Goal: Complete application form

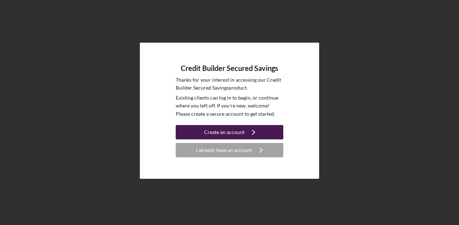
click at [229, 134] on div "Create an account" at bounding box center [224, 132] width 41 height 14
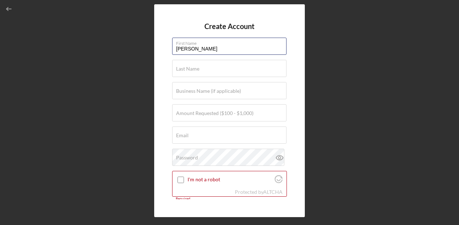
type input "[PERSON_NAME]"
type input "r"
type input "u"
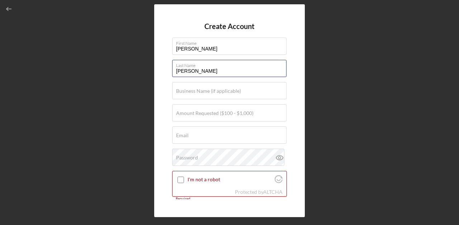
type input "[PERSON_NAME]"
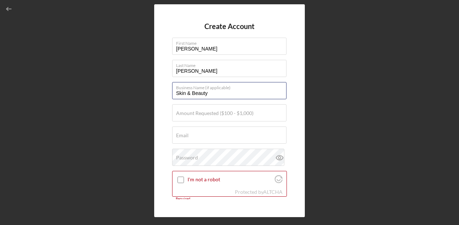
type input "e"
type input "S"
type input "Skin & Beauty Aesthetics LLC"
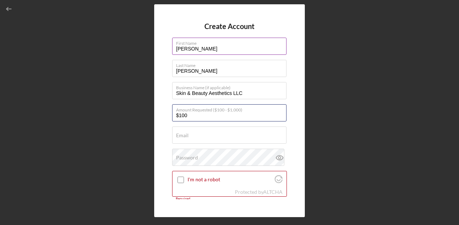
type input "$1,000"
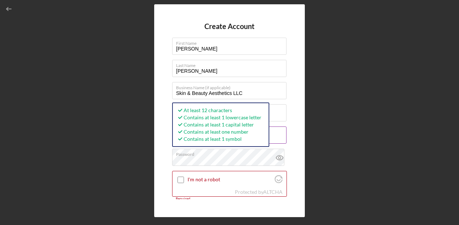
click at [285, 131] on div "Email [EMAIL_ADDRESS]" at bounding box center [229, 136] width 115 height 18
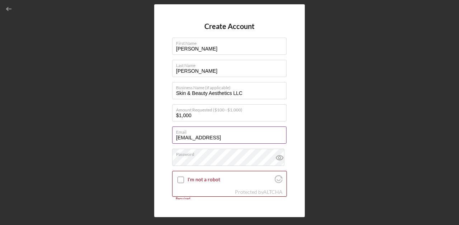
click at [262, 139] on input "[EMAIL_ADDRESS]" at bounding box center [229, 135] width 115 height 17
type input "[EMAIL_ADDRESS][DOMAIN_NAME]"
click at [183, 181] on input "I'm not a robot" at bounding box center [181, 180] width 6 height 6
checkbox input "true"
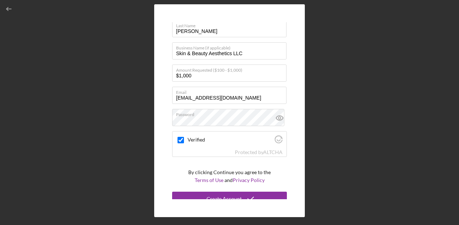
scroll to position [46, 0]
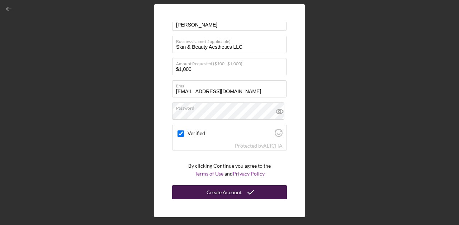
click at [202, 188] on button "Create Account" at bounding box center [229, 193] width 115 height 14
